Goal: Information Seeking & Learning: Check status

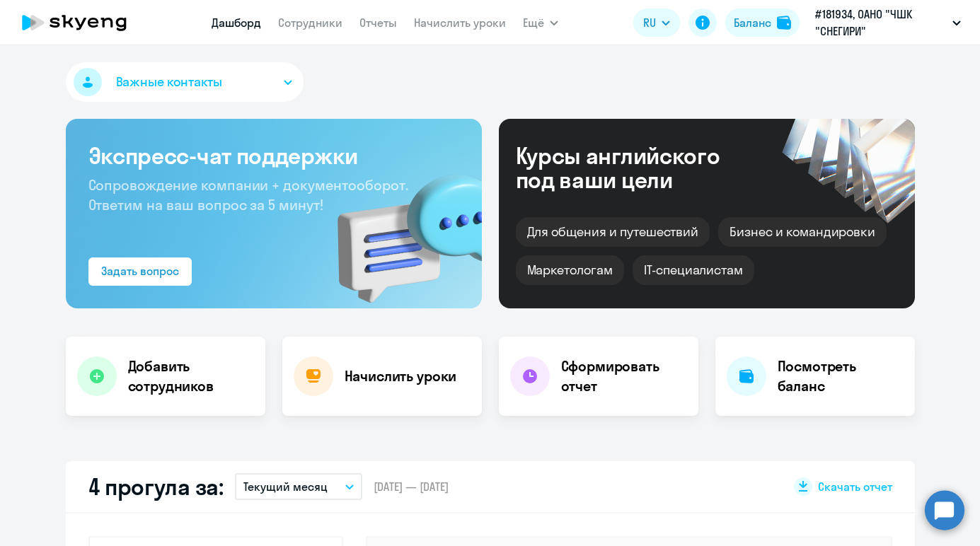
select select "30"
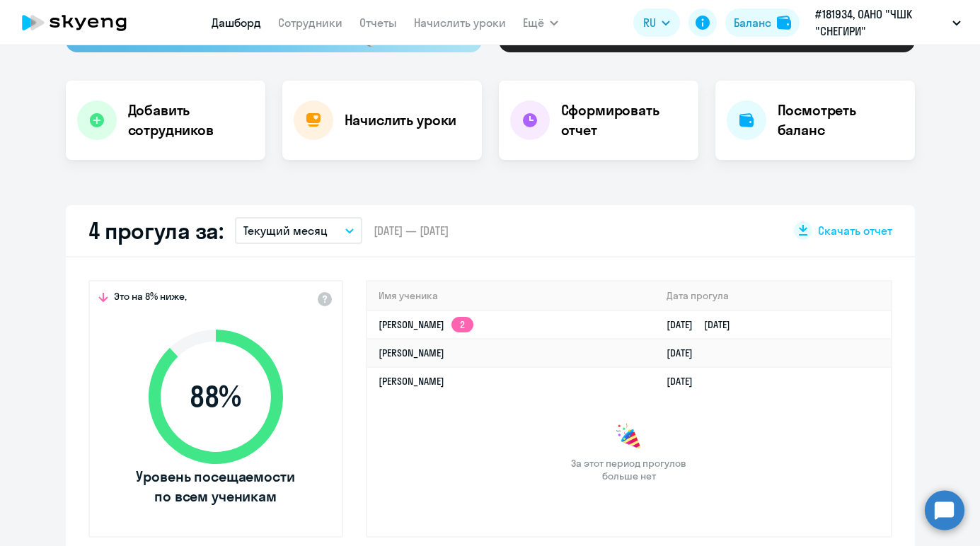
scroll to position [288, 0]
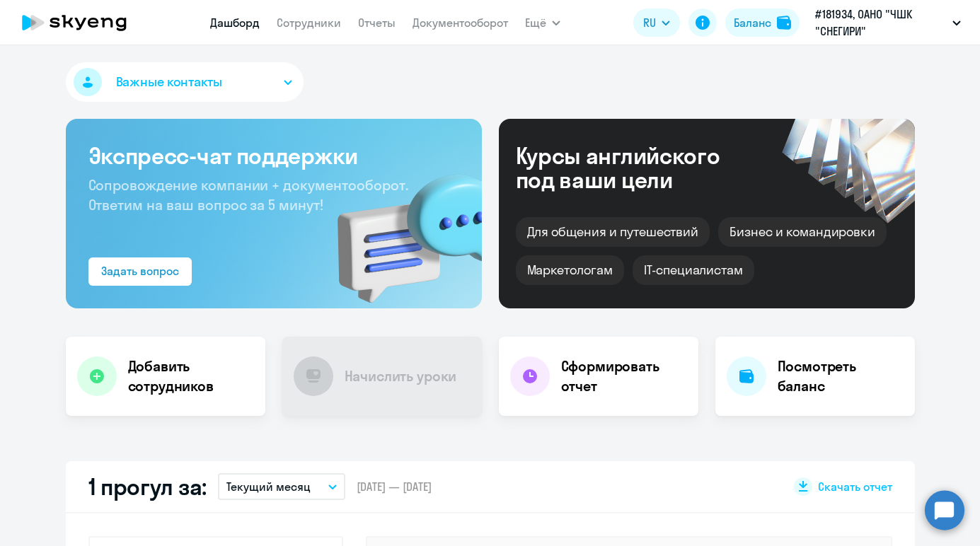
select select "30"
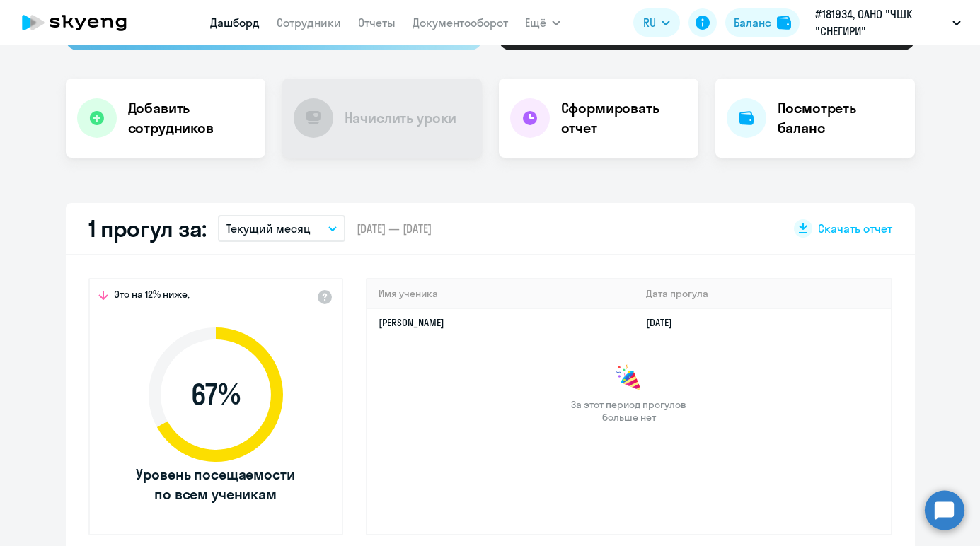
scroll to position [258, 0]
click at [802, 126] on h4 "Посмотреть баланс" at bounding box center [841, 119] width 126 height 40
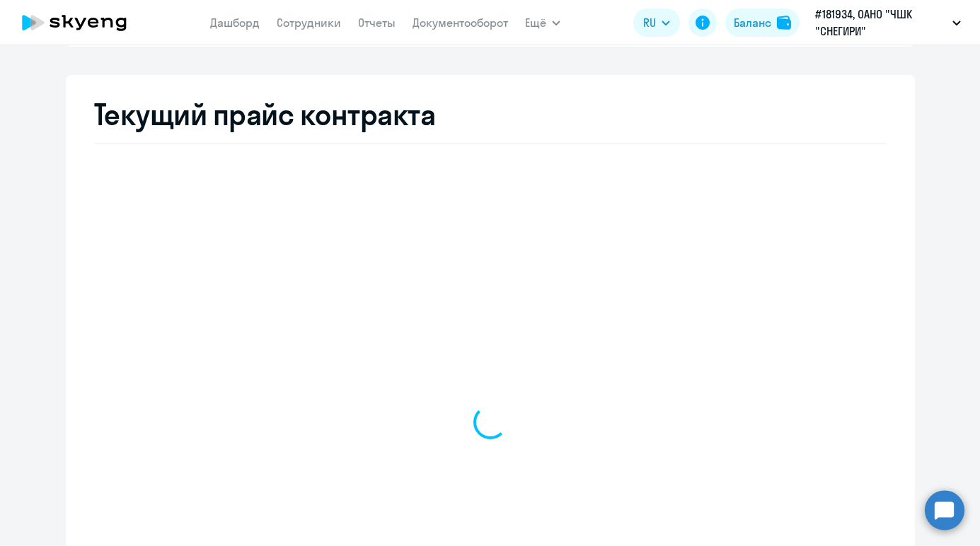
select select "english_adult_not_native_speaker"
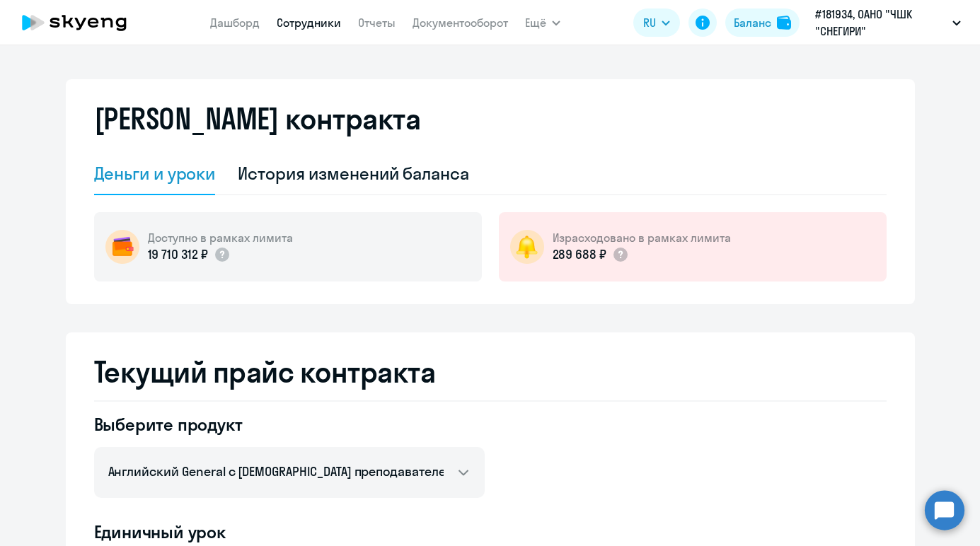
click at [313, 25] on link "Сотрудники" at bounding box center [309, 23] width 64 height 14
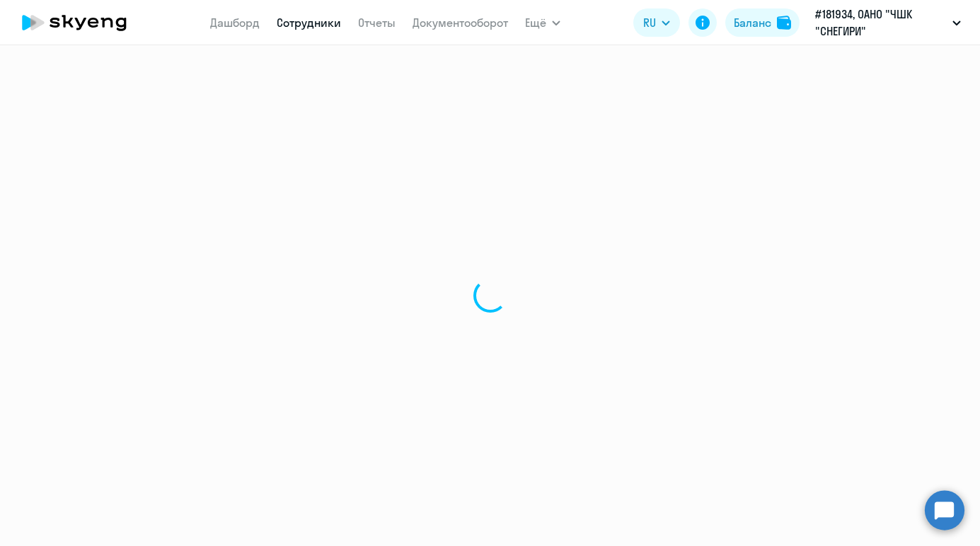
select select "30"
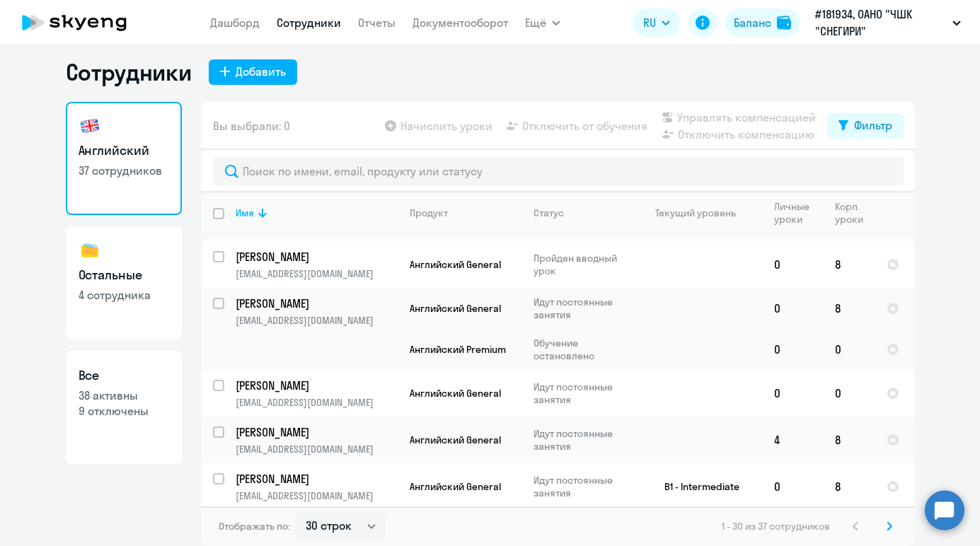
scroll to position [980, 0]
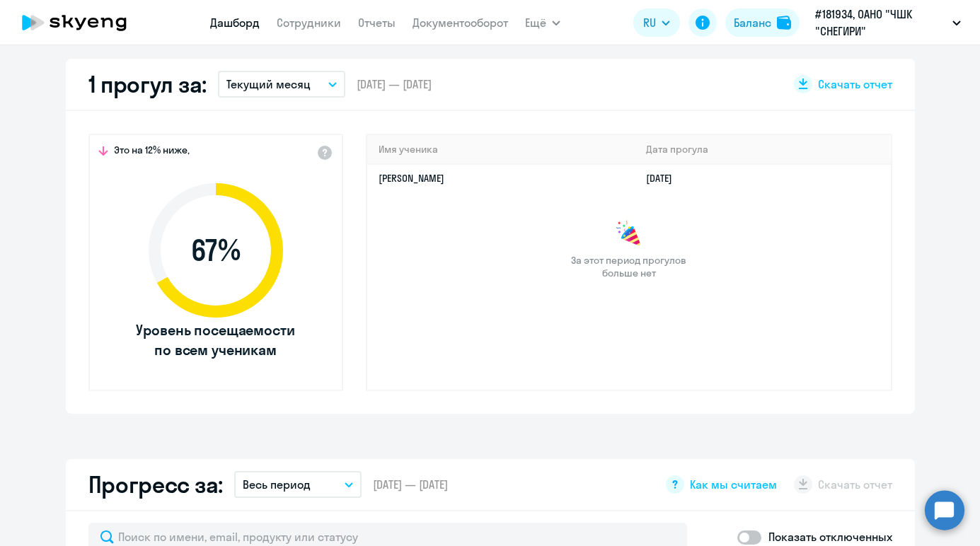
select select "30"
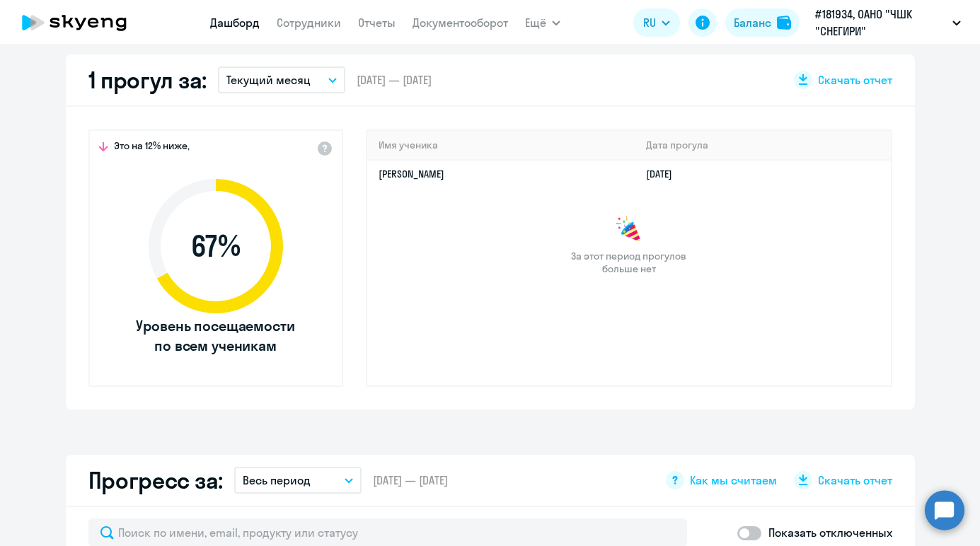
scroll to position [408, 0]
click at [332, 82] on button "Текущий месяц" at bounding box center [281, 79] width 127 height 27
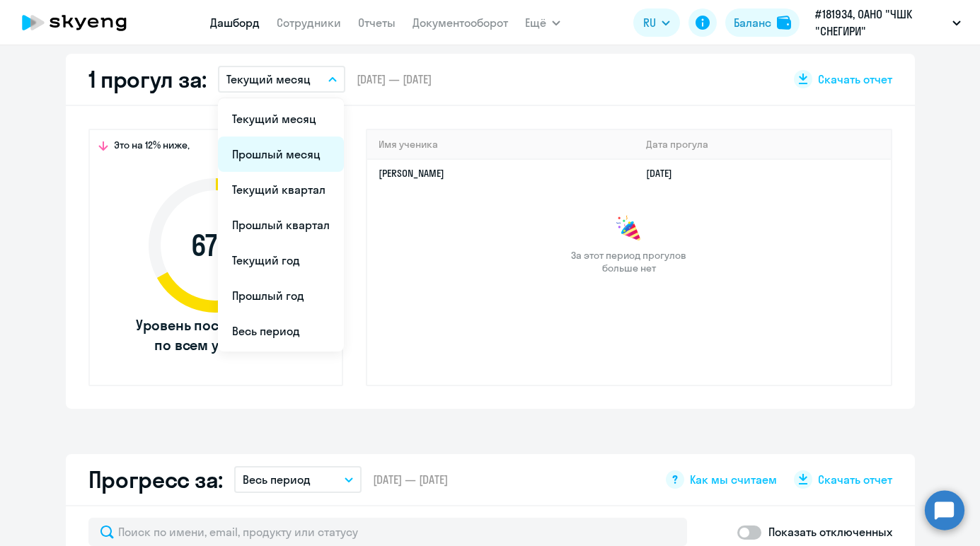
click at [287, 151] on li "Прошлый месяц" at bounding box center [281, 154] width 126 height 35
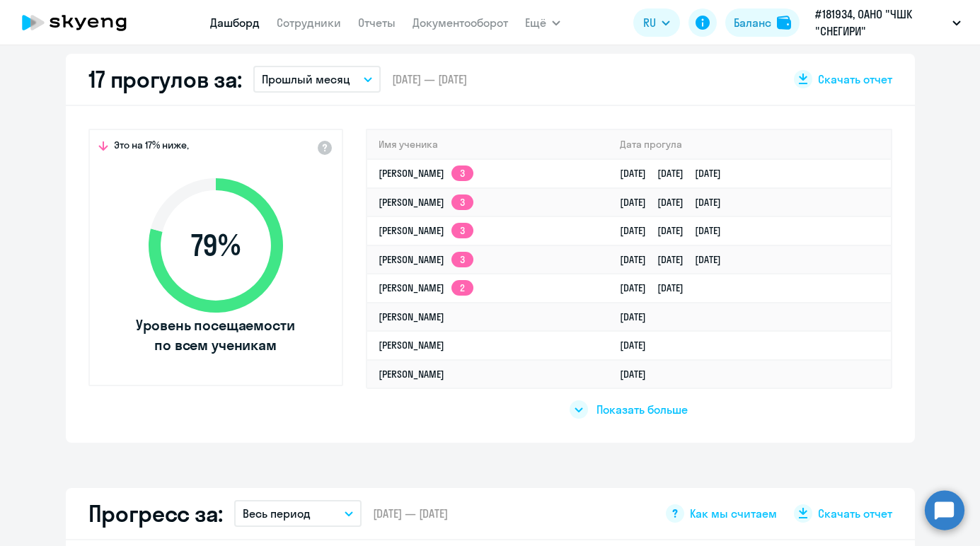
click at [653, 412] on span "Показать больше" at bounding box center [642, 410] width 91 height 16
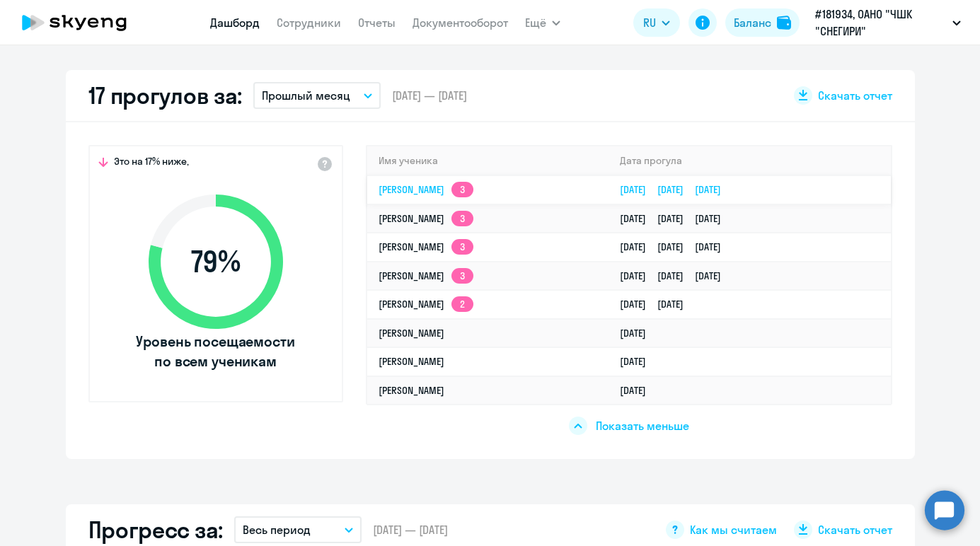
scroll to position [399, 0]
